Goal: Book appointment/travel/reservation

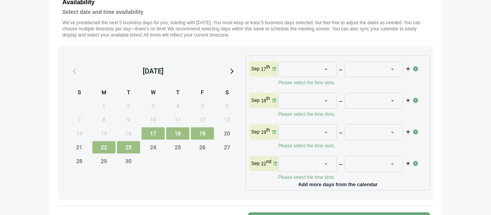
scroll to position [269, 0]
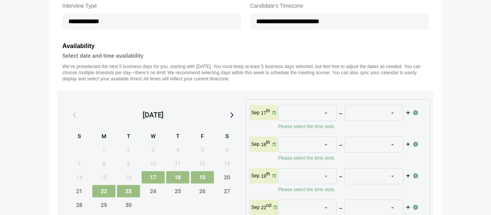
click at [298, 118] on div at bounding box center [303, 112] width 37 height 15
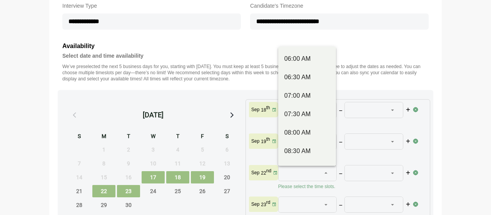
click at [298, 172] on div at bounding box center [303, 172] width 37 height 15
click at [104, 196] on span "22" at bounding box center [103, 191] width 23 height 12
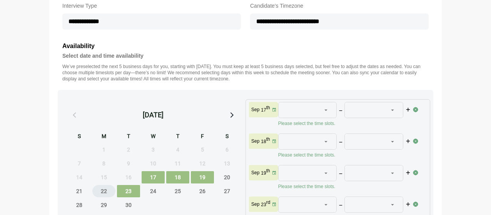
click at [104, 196] on span "22" at bounding box center [103, 191] width 23 height 12
drag, startPoint x: 155, startPoint y: 184, endPoint x: 171, endPoint y: 183, distance: 16.2
click at [155, 184] on span "17" at bounding box center [153, 177] width 23 height 12
click at [175, 184] on span "18" at bounding box center [177, 177] width 23 height 12
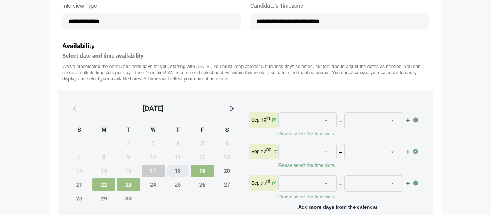
scroll to position [0, 0]
click at [202, 177] on span "19" at bounding box center [202, 171] width 23 height 12
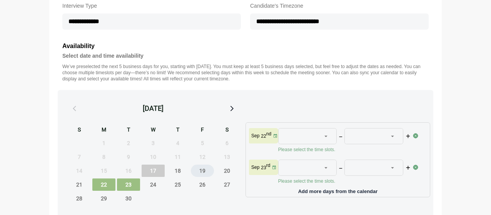
click at [192, 175] on span "19" at bounding box center [202, 171] width 23 height 12
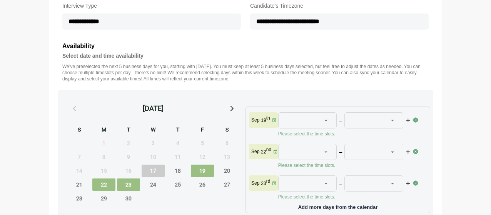
click at [205, 177] on span "19" at bounding box center [202, 171] width 23 height 12
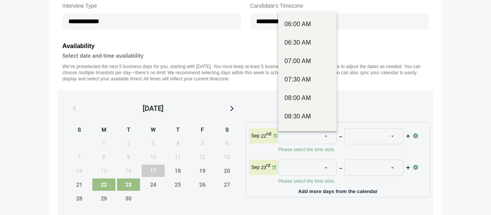
click at [306, 142] on div at bounding box center [303, 136] width 37 height 15
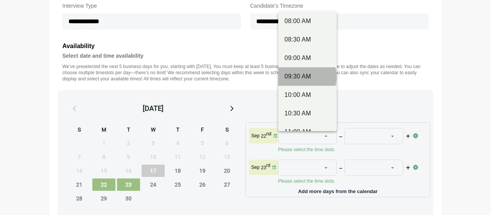
click at [309, 77] on div "09:30 AM" at bounding box center [307, 76] width 46 height 9
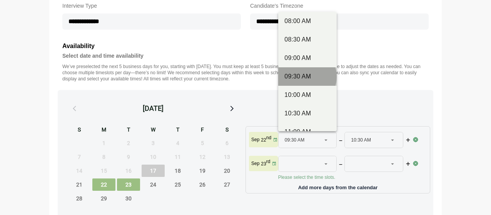
type input "********"
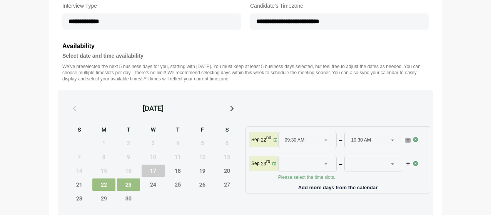
click at [409, 143] on icon "button" at bounding box center [407, 140] width 5 height 5
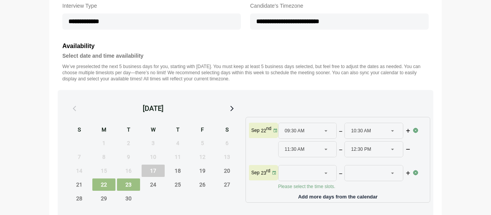
click at [370, 135] on span "10:30 AM" at bounding box center [361, 130] width 20 height 15
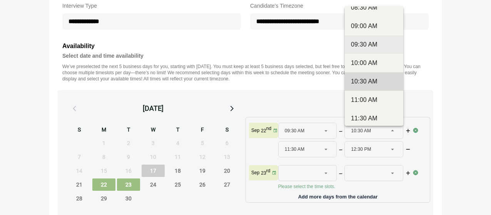
scroll to position [115, 0]
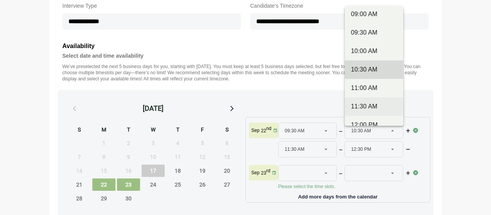
click at [372, 104] on div "11:30 AM" at bounding box center [374, 106] width 46 height 9
type input "********"
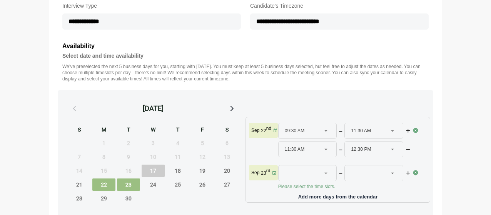
click at [298, 150] on span "11:30 AM" at bounding box center [295, 149] width 20 height 15
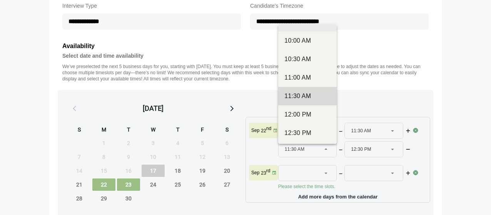
scroll to position [154, 0]
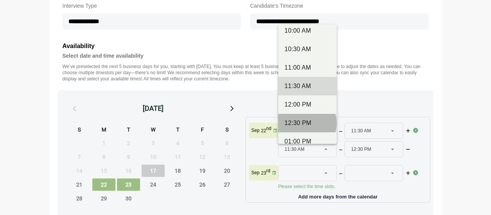
click at [302, 118] on div "12:30 PM" at bounding box center [307, 123] width 58 height 18
type input "********"
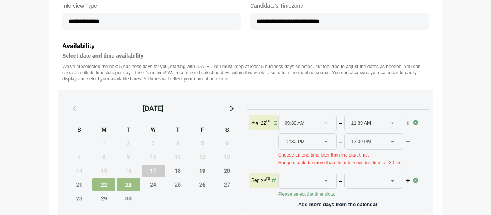
click at [371, 144] on span "12:30 PM" at bounding box center [361, 141] width 20 height 15
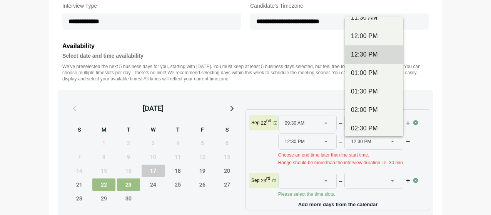
scroll to position [269, 0]
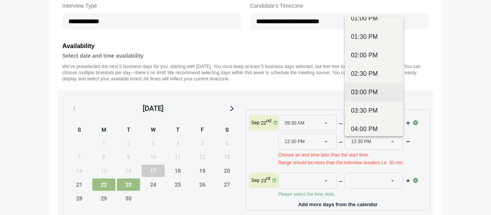
click at [362, 92] on div "03:00 PM" at bounding box center [374, 92] width 46 height 9
type input "********"
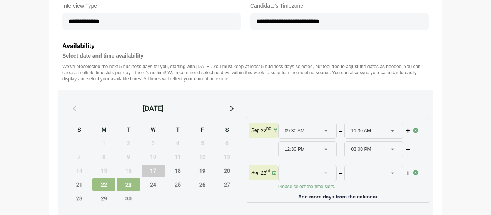
click at [296, 174] on div at bounding box center [303, 172] width 37 height 15
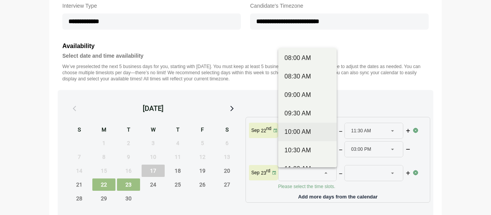
scroll to position [77, 0]
click at [207, 177] on span "19" at bounding box center [202, 171] width 23 height 12
type input "********"
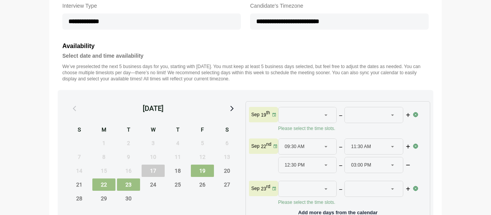
click at [308, 117] on div at bounding box center [303, 114] width 37 height 15
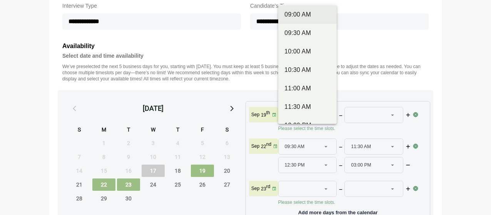
scroll to position [115, 0]
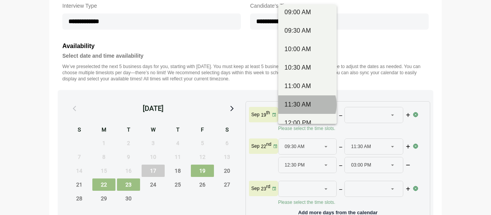
click at [302, 104] on div "11:30 AM" at bounding box center [307, 104] width 46 height 9
type input "********"
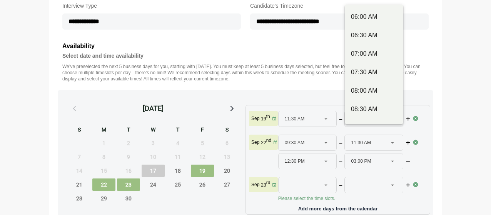
click at [368, 124] on span "12:30 PM" at bounding box center [361, 118] width 20 height 15
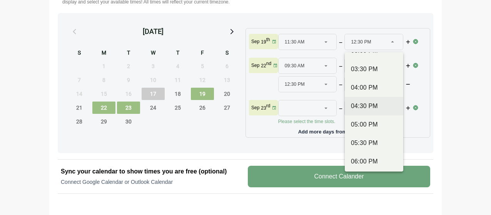
scroll to position [308, 0]
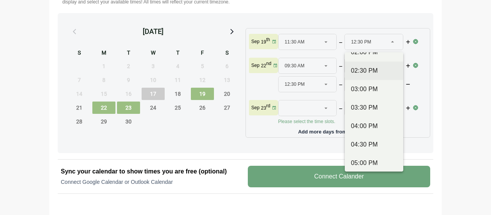
click at [364, 70] on div "02:30 PM" at bounding box center [374, 70] width 46 height 9
type input "********"
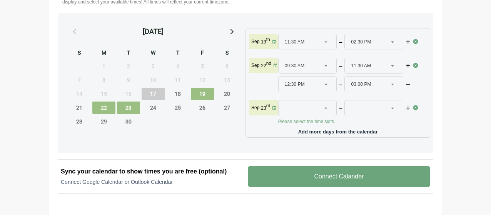
click at [307, 113] on div at bounding box center [303, 107] width 37 height 15
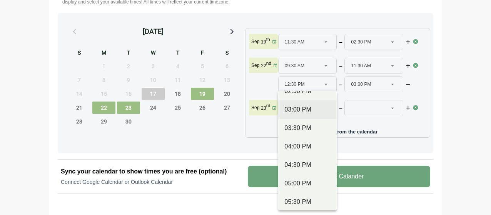
scroll to position [312, 0]
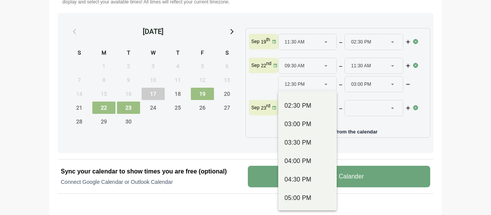
click at [300, 124] on div "03:00 PM" at bounding box center [307, 124] width 46 height 9
type input "********"
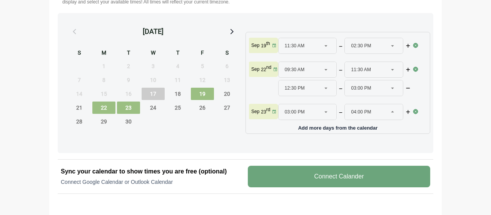
click at [380, 112] on div "04:00 PM ********" at bounding box center [369, 111] width 37 height 15
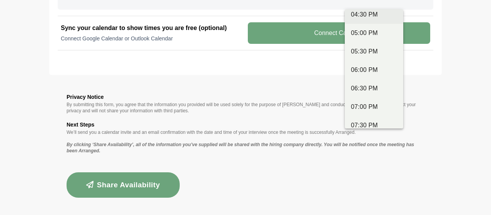
scroll to position [385, 0]
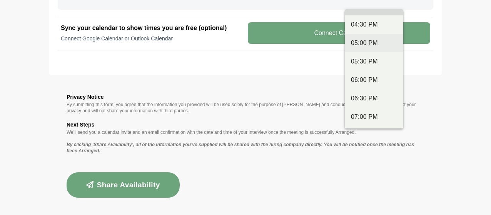
click at [364, 38] on div "05:00 PM" at bounding box center [374, 42] width 46 height 9
type input "********"
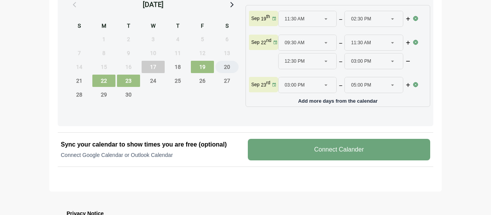
scroll to position [341, 0]
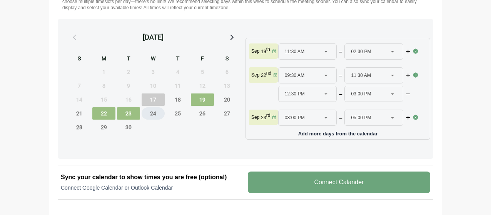
click at [150, 119] on span "24" at bounding box center [153, 113] width 23 height 12
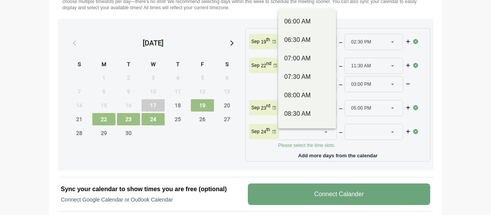
click at [299, 137] on div at bounding box center [303, 131] width 37 height 15
click at [308, 109] on div "08:30 AM" at bounding box center [307, 114] width 58 height 18
type input "********"
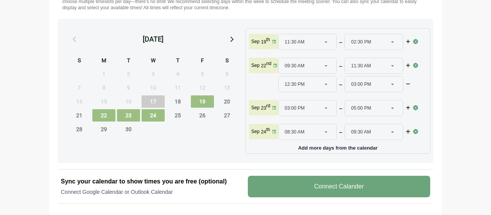
click at [411, 134] on button "button" at bounding box center [408, 132] width 6 height 5
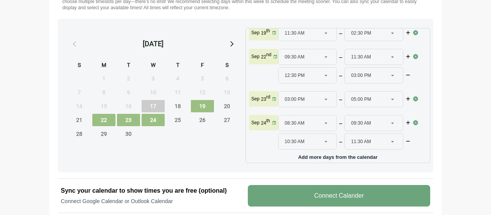
scroll to position [14, 0]
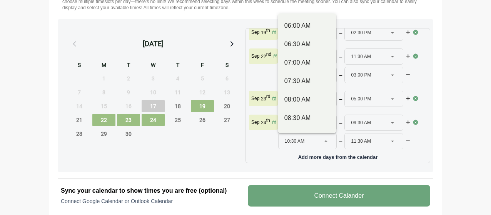
click at [299, 141] on span "10:30 AM" at bounding box center [295, 141] width 20 height 15
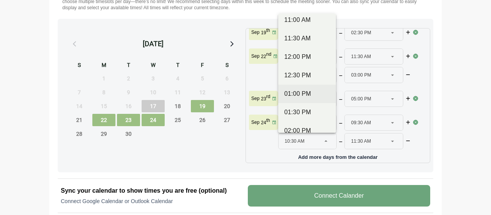
scroll to position [192, 0]
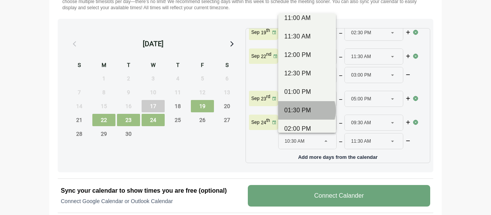
click at [302, 109] on div "01:30 PM" at bounding box center [306, 110] width 45 height 9
type input "********"
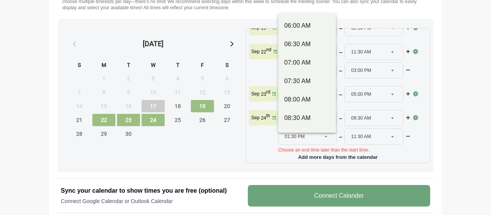
click at [326, 138] on icon at bounding box center [325, 136] width 7 height 7
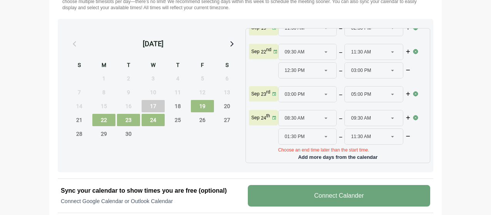
click at [371, 140] on div "11:30 AM ********" at bounding box center [369, 136] width 37 height 15
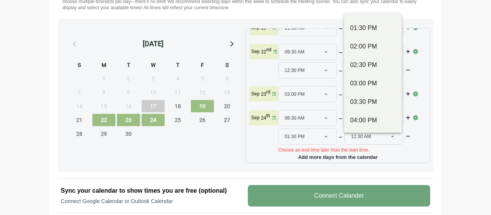
scroll to position [308, 0]
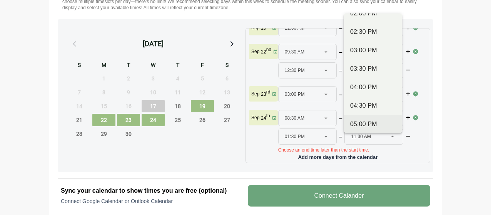
click at [367, 121] on div "05:00 PM" at bounding box center [372, 124] width 45 height 9
type input "********"
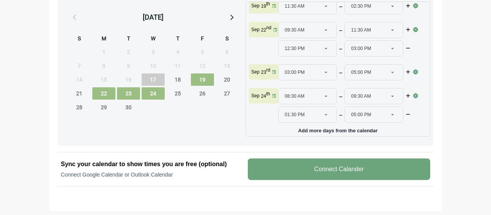
scroll to position [379, 0]
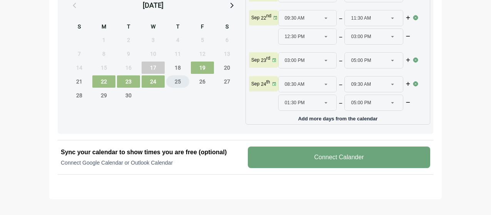
click at [175, 88] on span "25" at bounding box center [177, 81] width 23 height 12
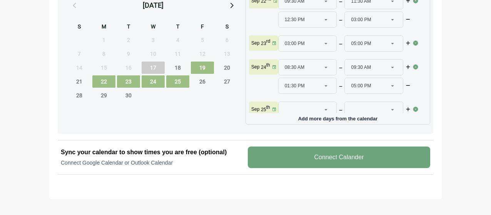
scroll to position [45, 0]
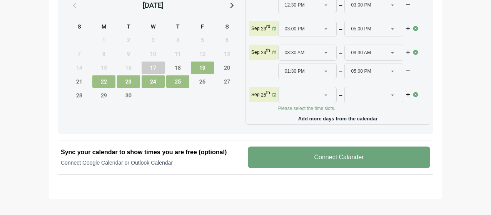
click at [305, 95] on div at bounding box center [303, 94] width 37 height 15
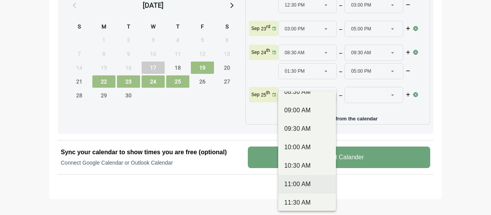
scroll to position [115, 0]
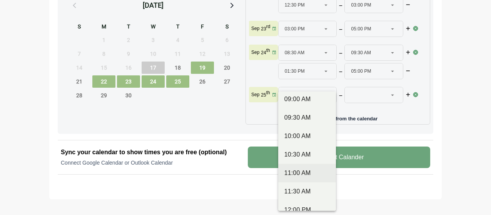
click at [304, 175] on div "11:00 AM" at bounding box center [306, 173] width 45 height 9
type input "********"
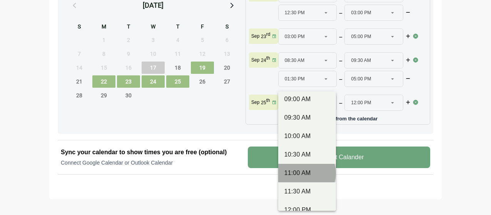
scroll to position [38, 0]
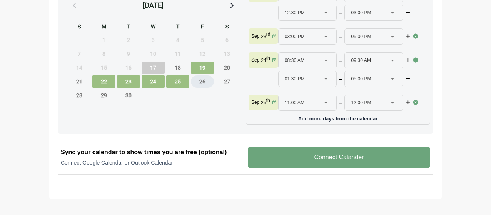
click at [202, 84] on span "26" at bounding box center [202, 81] width 23 height 12
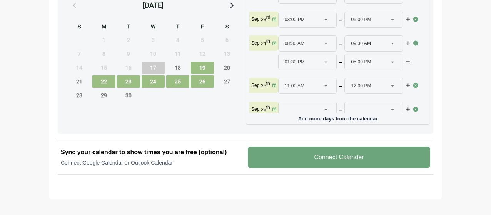
scroll to position [69, 0]
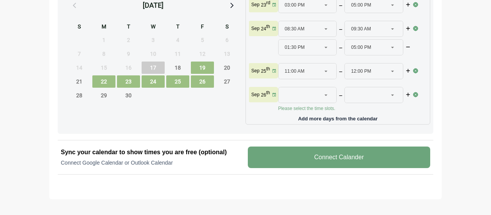
click at [296, 94] on div at bounding box center [303, 94] width 37 height 15
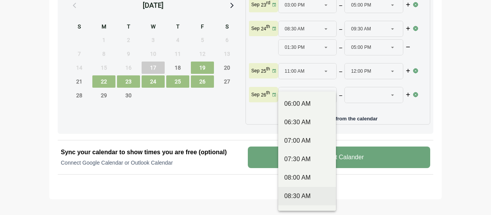
scroll to position [77, 0]
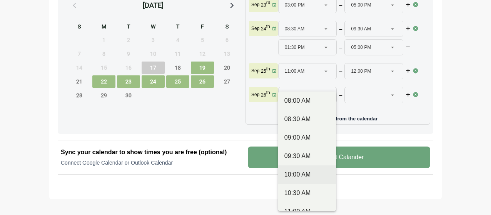
click at [309, 171] on div "10:00 AM" at bounding box center [306, 174] width 45 height 9
type input "********"
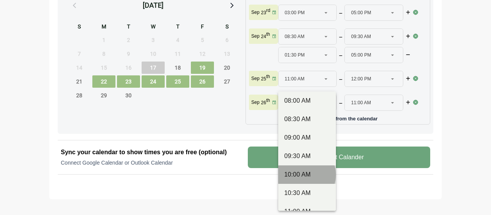
scroll to position [62, 0]
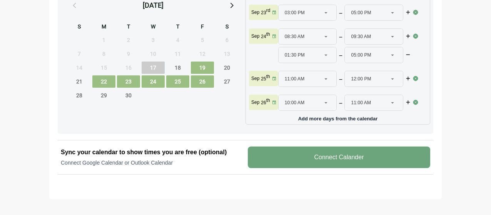
click at [369, 101] on span "11:00 AM" at bounding box center [361, 102] width 20 height 15
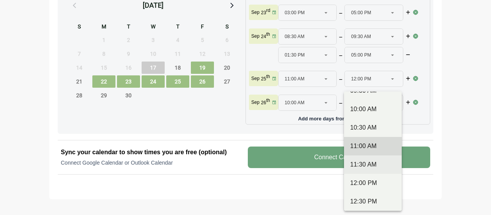
scroll to position [154, 0]
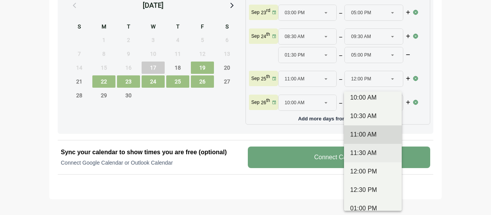
click at [374, 157] on div "11:30 AM" at bounding box center [372, 153] width 45 height 9
type input "********"
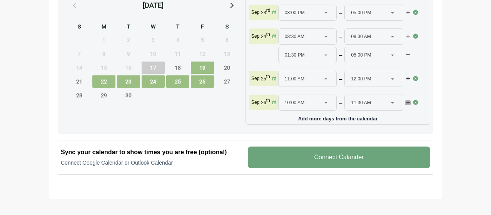
click at [408, 102] on icon "button" at bounding box center [407, 102] width 5 height 5
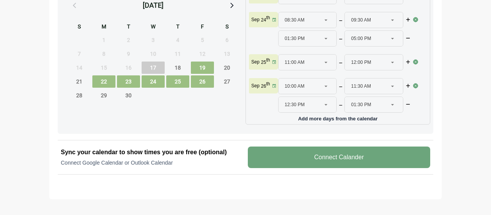
scroll to position [80, 0]
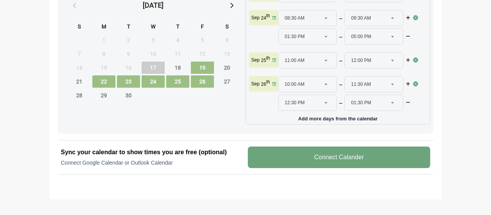
click at [380, 102] on div "01:30 PM ********" at bounding box center [369, 102] width 37 height 15
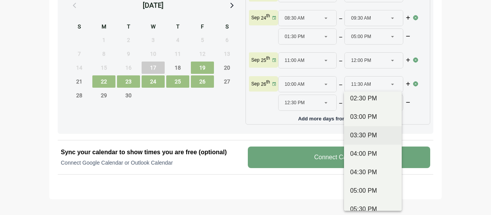
scroll to position [308, 0]
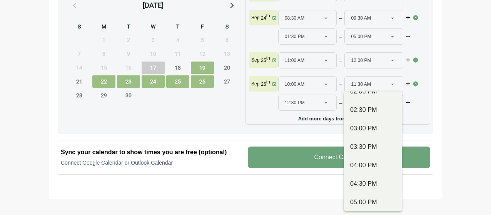
click at [373, 113] on div "02:30 PM" at bounding box center [372, 109] width 45 height 9
type input "********"
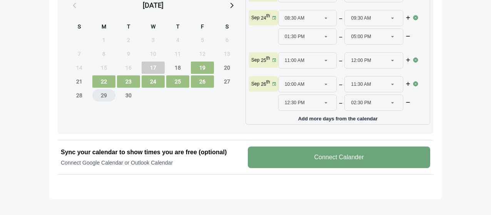
click at [103, 100] on span "29" at bounding box center [103, 95] width 23 height 12
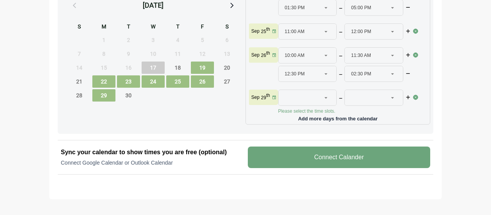
scroll to position [111, 0]
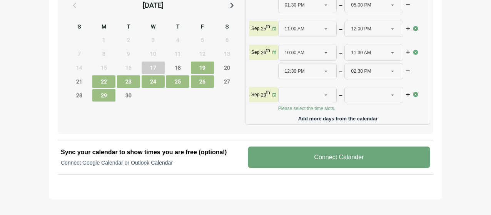
click at [291, 92] on div at bounding box center [303, 94] width 37 height 15
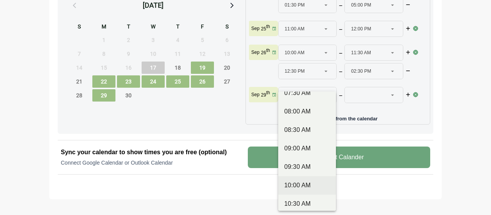
scroll to position [77, 0]
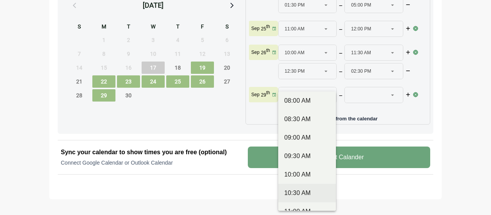
click at [304, 192] on div "10:30 AM" at bounding box center [306, 193] width 45 height 9
type input "********"
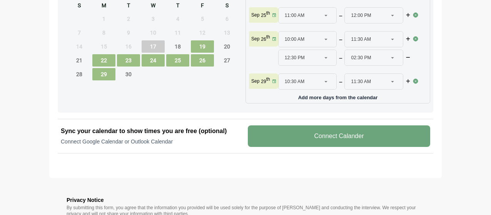
scroll to position [417, 0]
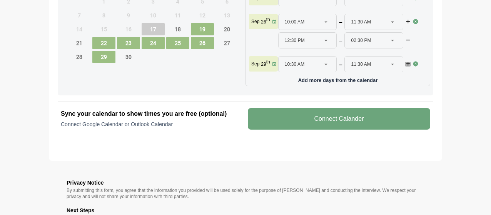
click at [407, 62] on icon "button" at bounding box center [407, 64] width 5 height 5
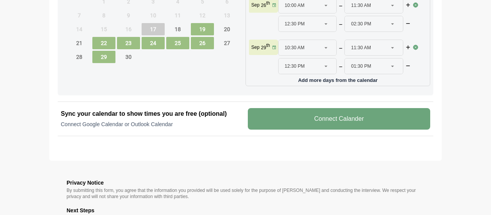
scroll to position [122, 0]
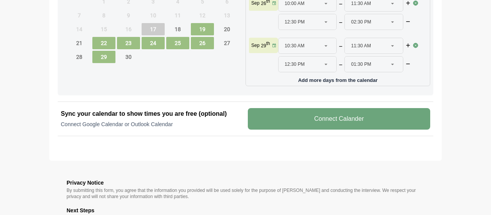
click at [385, 64] on div "01:30 PM ********" at bounding box center [369, 64] width 37 height 15
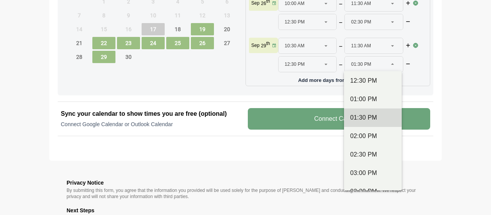
scroll to position [269, 0]
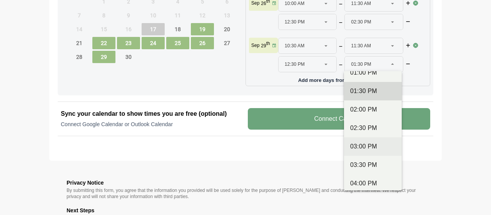
click at [369, 151] on div "03:00 PM" at bounding box center [373, 146] width 58 height 18
type input "********"
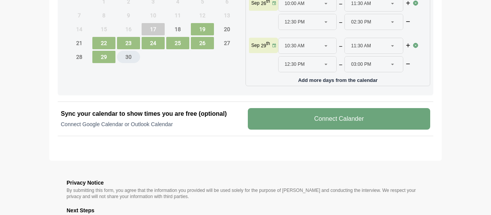
click at [126, 61] on span "30" at bounding box center [128, 57] width 23 height 12
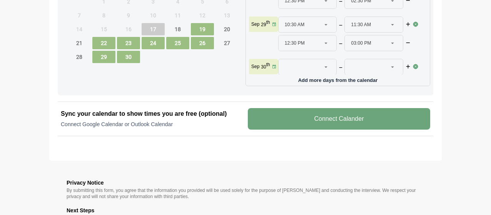
scroll to position [153, 0]
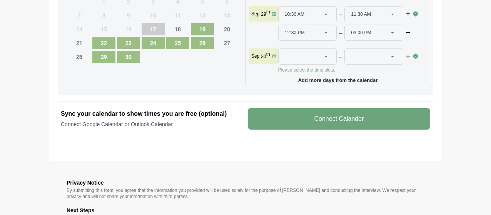
click at [303, 55] on div at bounding box center [303, 56] width 37 height 15
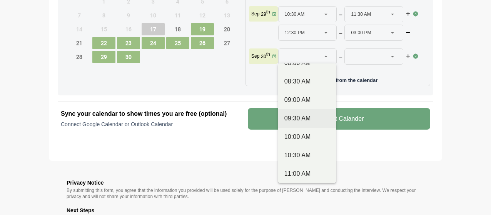
scroll to position [77, 0]
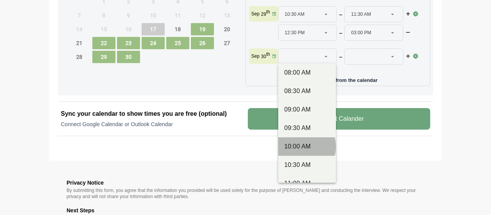
click at [306, 147] on div "10:00 AM" at bounding box center [306, 146] width 45 height 9
type input "********"
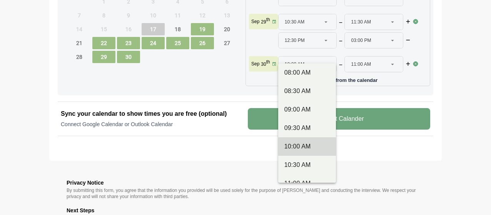
scroll to position [145, 0]
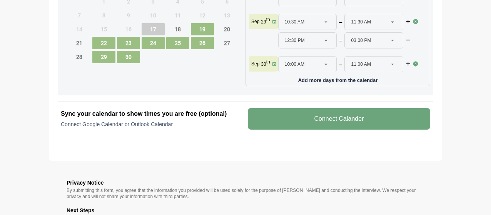
click at [372, 66] on div "11:00 AM ********" at bounding box center [369, 64] width 37 height 15
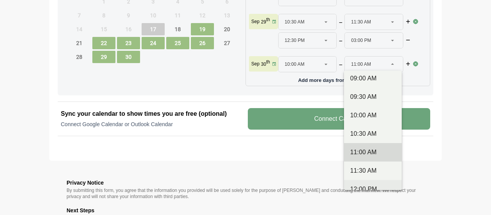
scroll to position [154, 0]
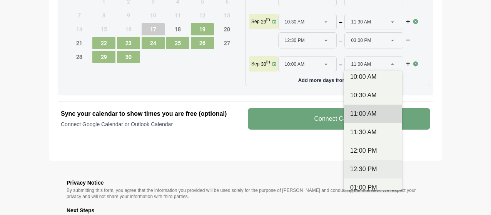
click at [367, 169] on div "12:30 PM" at bounding box center [372, 169] width 45 height 9
type input "********"
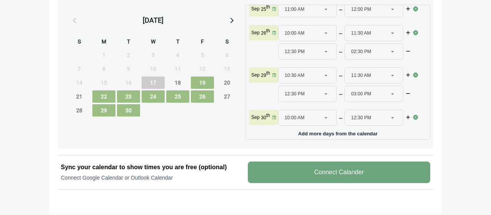
scroll to position [341, 0]
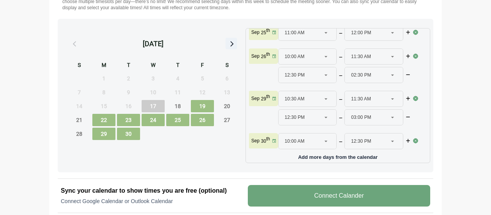
click at [232, 45] on icon at bounding box center [231, 43] width 10 height 10
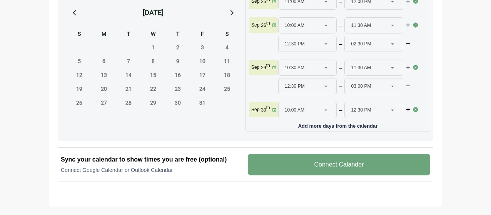
scroll to position [379, 0]
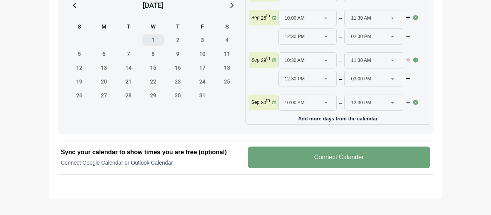
click at [153, 46] on span "1" at bounding box center [153, 40] width 23 height 12
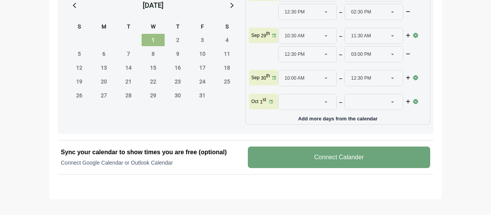
scroll to position [177, 0]
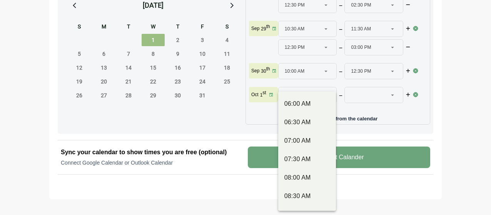
click at [296, 92] on div at bounding box center [303, 94] width 37 height 15
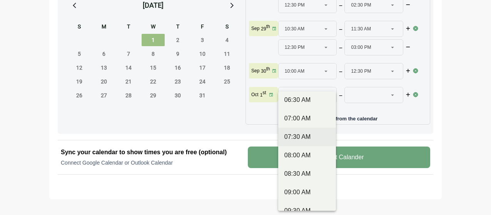
scroll to position [38, 0]
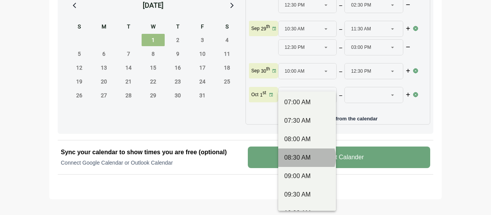
click at [301, 155] on div "08:30 AM" at bounding box center [306, 157] width 45 height 9
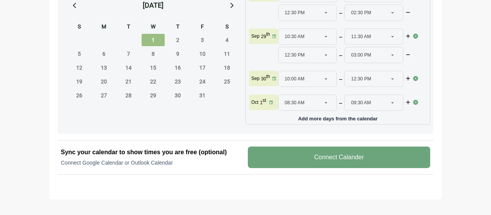
click at [376, 100] on div "09:30 AM ********" at bounding box center [369, 102] width 37 height 15
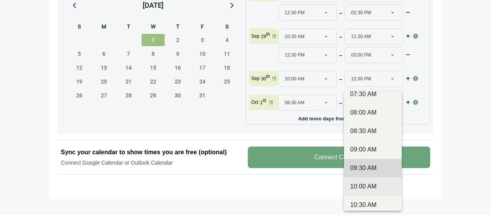
scroll to position [77, 0]
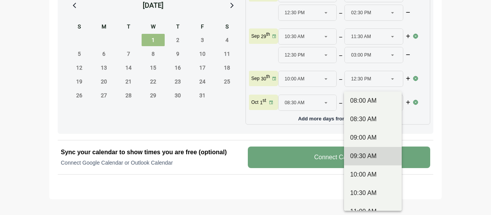
click at [372, 179] on div "10:00 AM" at bounding box center [373, 174] width 58 height 18
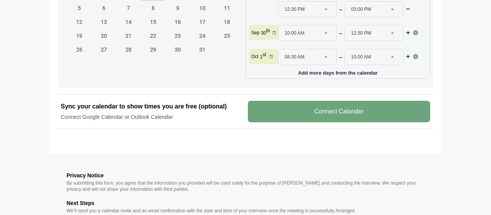
scroll to position [456, 0]
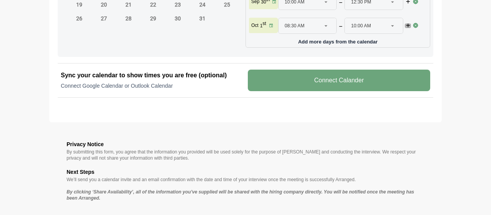
click at [405, 25] on icon "button" at bounding box center [407, 25] width 5 height 5
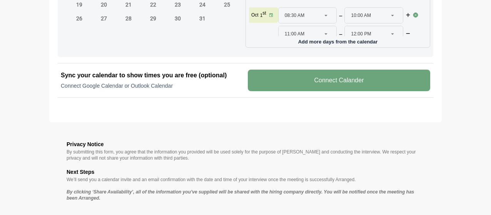
scroll to position [187, 0]
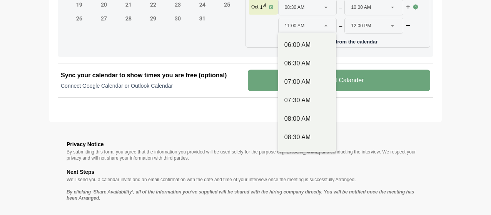
click at [294, 23] on span "11:00 AM" at bounding box center [295, 25] width 20 height 15
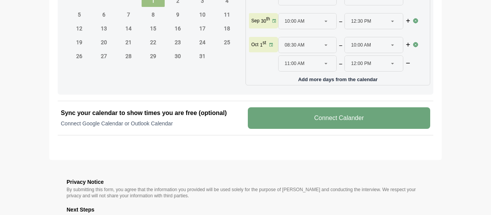
scroll to position [417, 0]
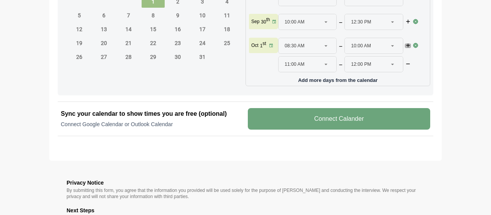
click at [407, 44] on icon "button" at bounding box center [407, 45] width 5 height 5
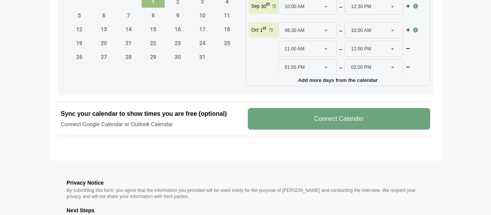
scroll to position [205, 0]
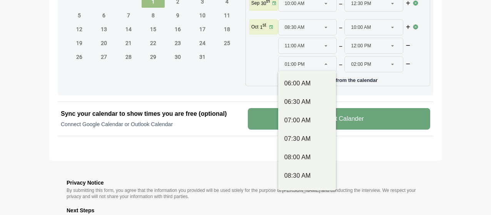
click at [320, 65] on div "01:00 PM ********" at bounding box center [303, 64] width 37 height 15
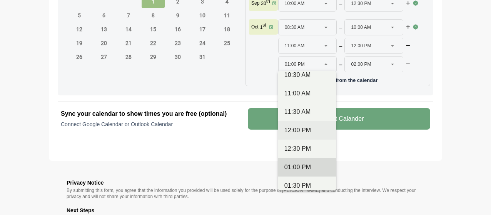
scroll to position [192, 0]
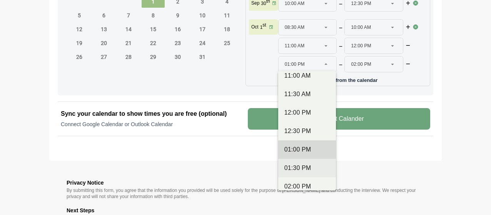
click at [312, 162] on div "01:30 PM" at bounding box center [307, 168] width 58 height 18
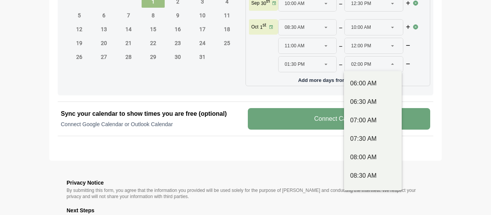
click at [376, 61] on div "02:00 PM ********" at bounding box center [369, 64] width 37 height 15
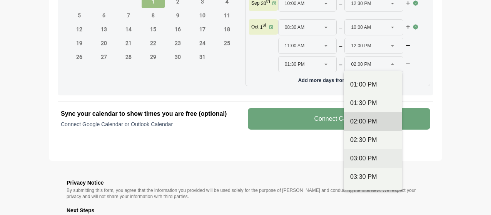
scroll to position [269, 0]
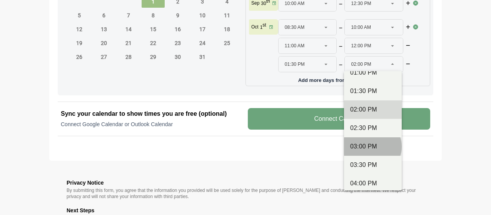
click at [369, 147] on div "03:00 PM" at bounding box center [372, 146] width 45 height 9
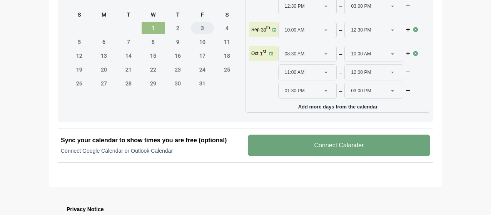
scroll to position [379, 0]
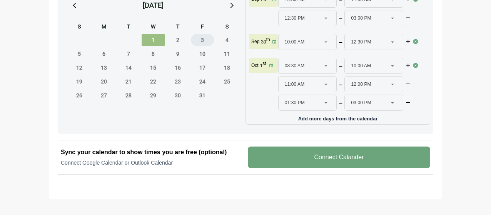
click at [202, 43] on span "3" at bounding box center [202, 40] width 23 height 12
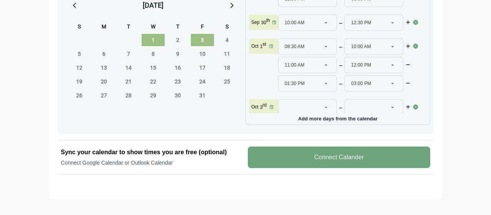
scroll to position [237, 0]
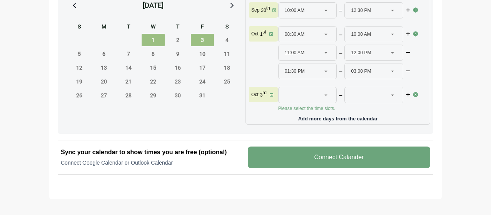
click at [299, 94] on div at bounding box center [303, 94] width 37 height 15
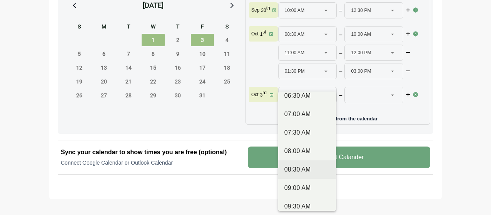
scroll to position [38, 0]
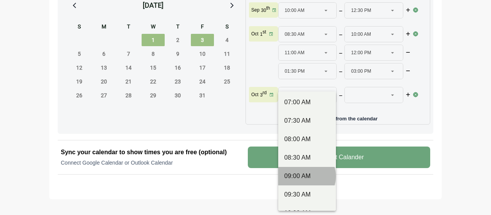
click at [306, 177] on div "09:00 AM" at bounding box center [306, 176] width 45 height 9
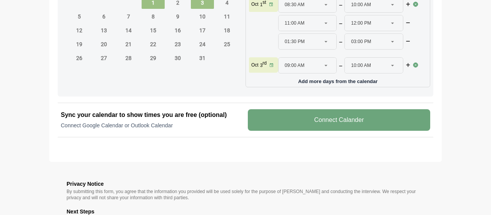
scroll to position [417, 0]
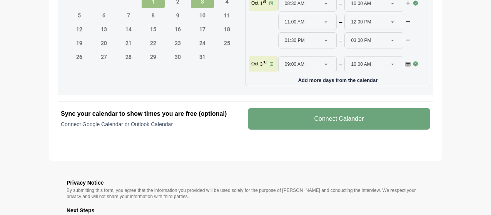
click at [406, 64] on icon "button" at bounding box center [407, 64] width 5 height 5
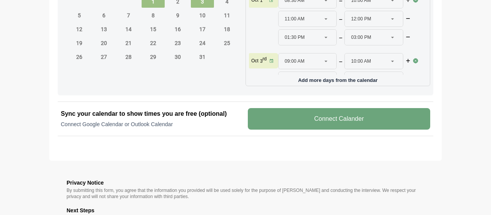
scroll to position [247, 0]
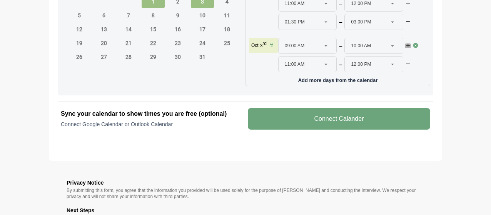
click at [406, 45] on icon "button" at bounding box center [407, 45] width 5 height 5
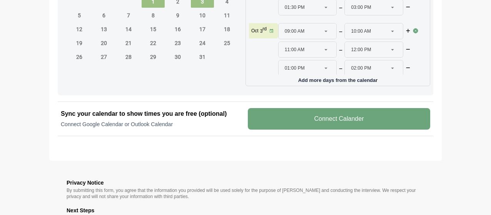
scroll to position [265, 0]
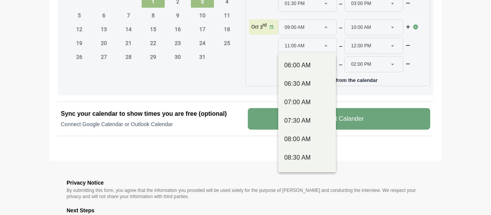
click at [304, 46] on div "11:00 AM ********" at bounding box center [303, 45] width 37 height 15
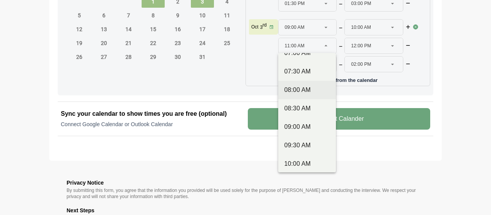
scroll to position [77, 0]
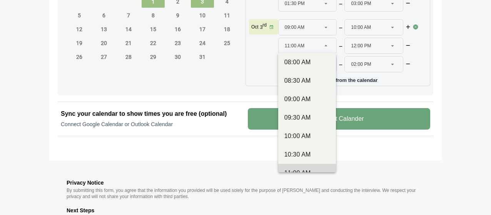
click at [301, 156] on div "10:30 AM" at bounding box center [306, 154] width 45 height 9
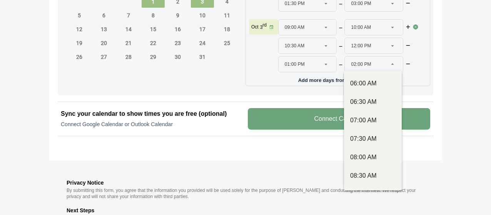
click at [363, 62] on span "02:00 PM" at bounding box center [361, 64] width 20 height 15
click at [365, 47] on span "12:00 PM" at bounding box center [361, 45] width 20 height 15
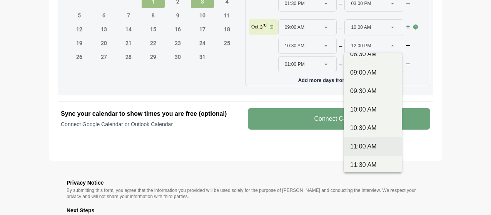
scroll to position [115, 0]
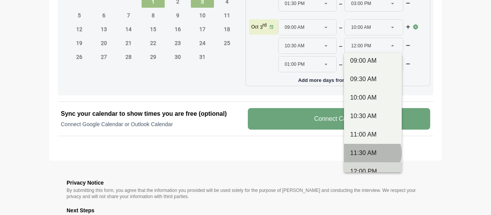
click at [364, 151] on div "11:30 AM" at bounding box center [372, 153] width 45 height 9
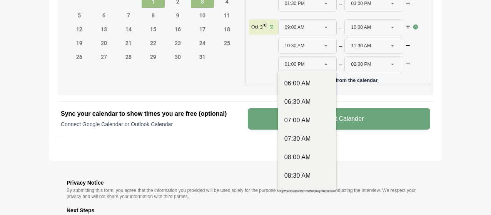
click at [311, 64] on div "01:00 PM ********" at bounding box center [303, 64] width 37 height 15
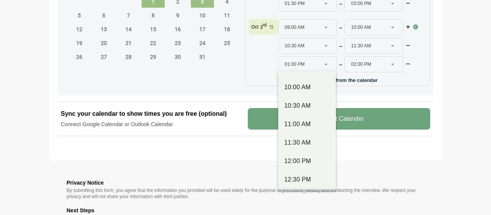
scroll to position [192, 0]
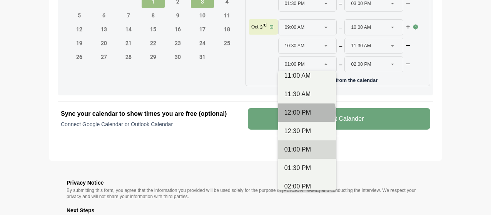
click at [299, 111] on div "12:00 PM" at bounding box center [306, 112] width 45 height 9
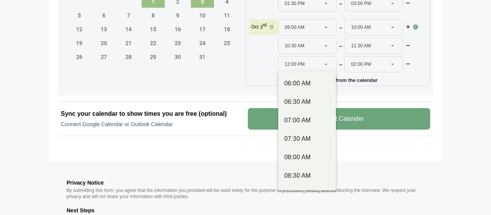
click at [296, 64] on span "12:00 PM" at bounding box center [295, 64] width 20 height 15
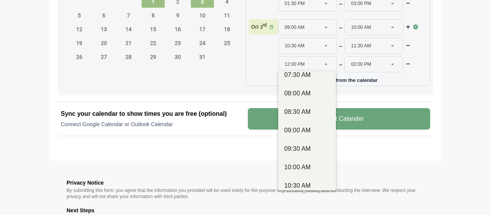
scroll to position [154, 0]
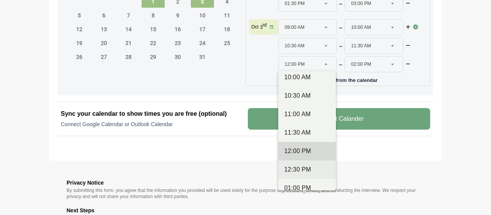
click at [299, 167] on div "12:30 PM" at bounding box center [306, 169] width 45 height 9
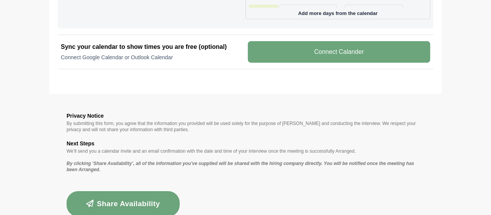
scroll to position [508, 0]
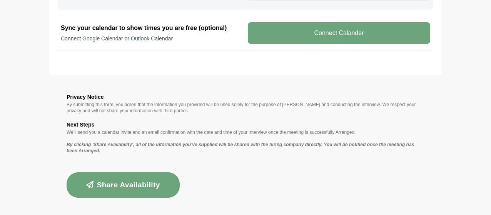
click at [113, 185] on button "Share Availability" at bounding box center [123, 184] width 113 height 25
